Goal: Information Seeking & Learning: Learn about a topic

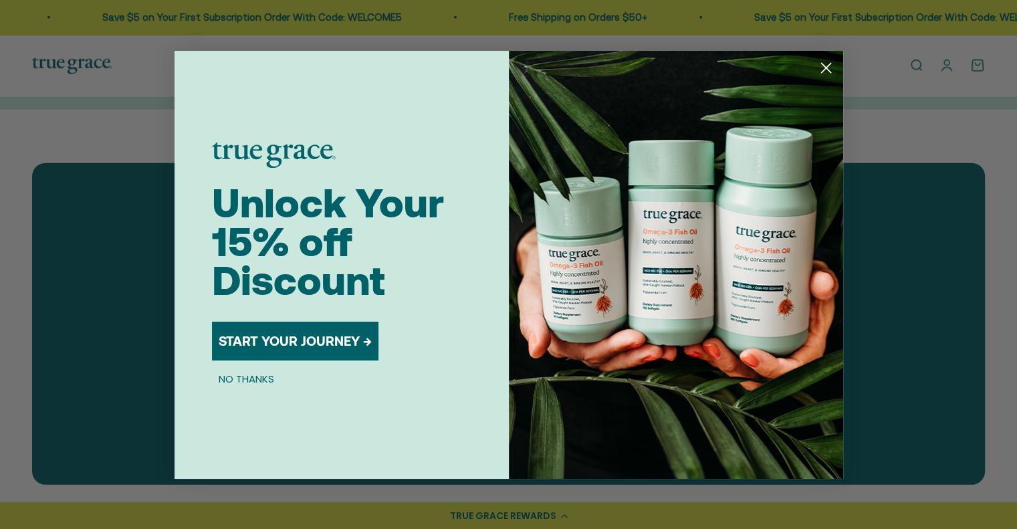
scroll to position [4878, 0]
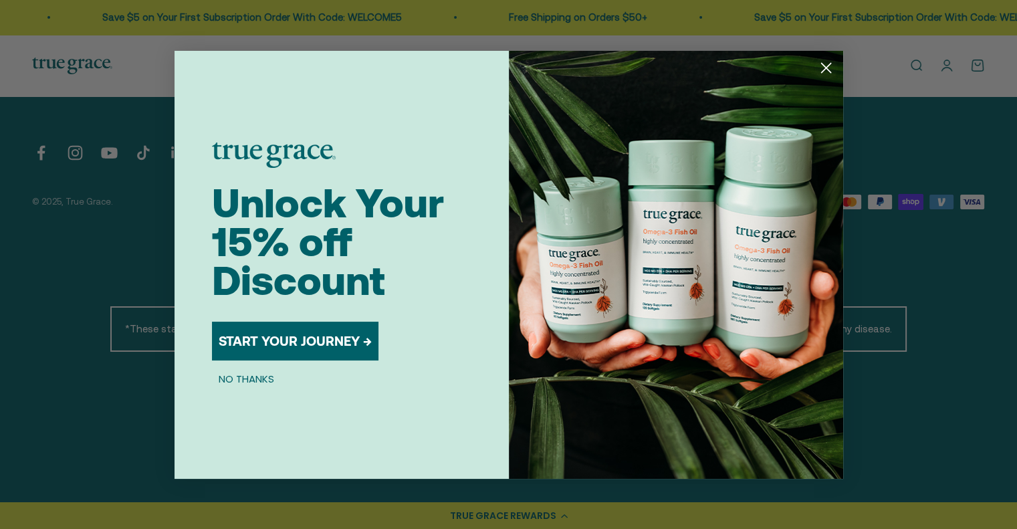
click at [828, 70] on icon "Close dialog" at bounding box center [825, 67] width 9 height 9
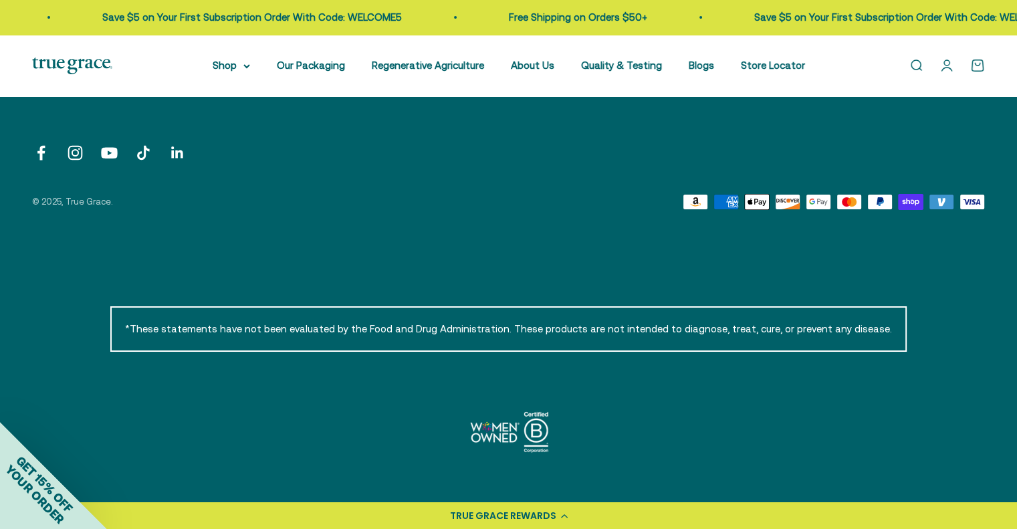
drag, startPoint x: 1015, startPoint y: 476, endPoint x: 1008, endPoint y: 435, distance: 40.8
click at [1008, 435] on div "*These statements have not been evaluated by the Food and Drug Administration. …" at bounding box center [508, 391] width 1017 height 276
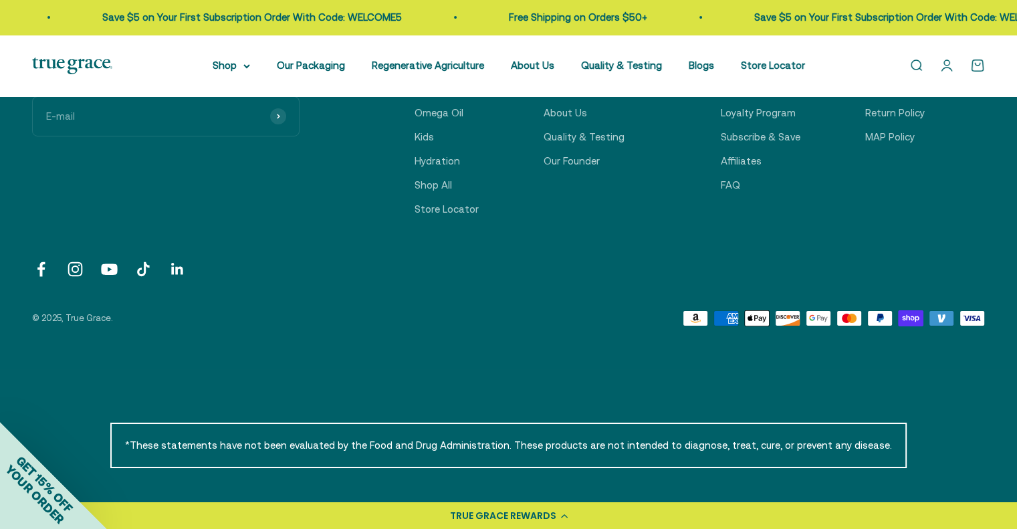
scroll to position [4684, 0]
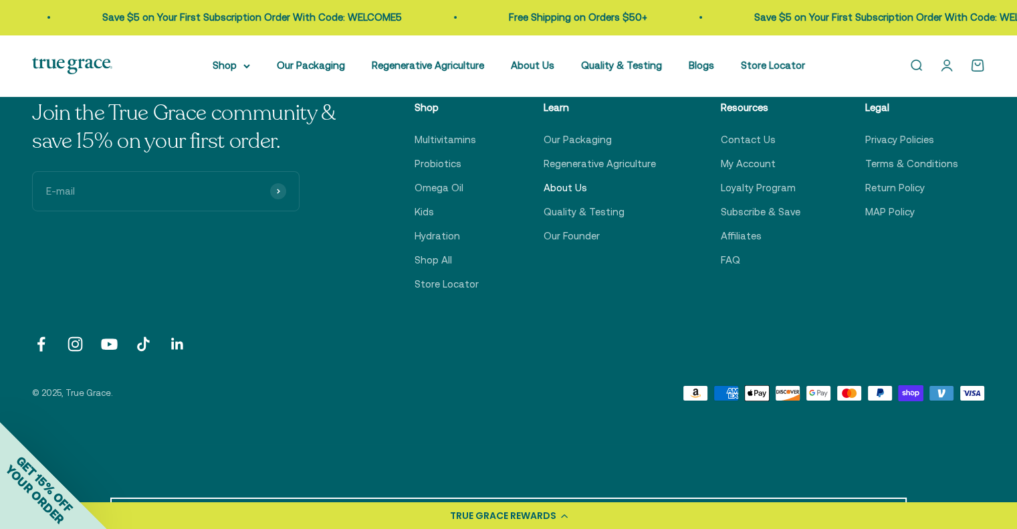
click at [562, 191] on link "About Us" at bounding box center [565, 188] width 43 height 16
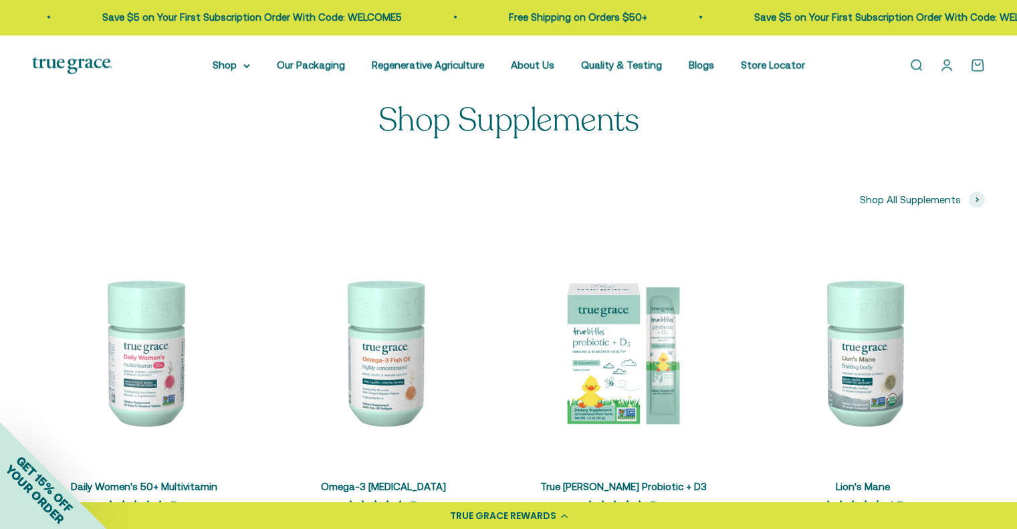
scroll to position [2567, 0]
